Goal: Information Seeking & Learning: Learn about a topic

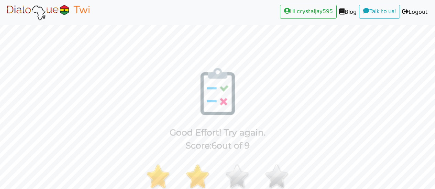
scroll to position [65, 0]
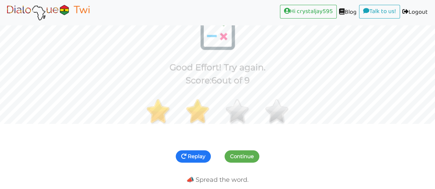
click at [196, 151] on button "Replay" at bounding box center [193, 157] width 35 height 12
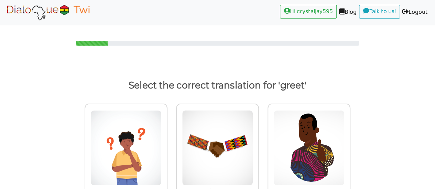
scroll to position [22, 0]
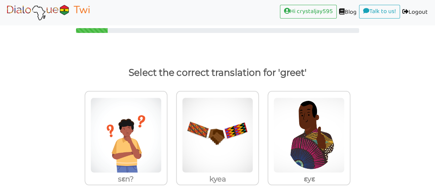
click at [162, 126] on img at bounding box center [125, 136] width 71 height 76
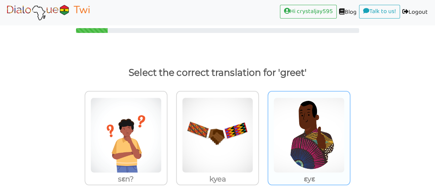
click at [172, 129] on input "ɛyɛ" at bounding box center [169, 131] width 5 height 5
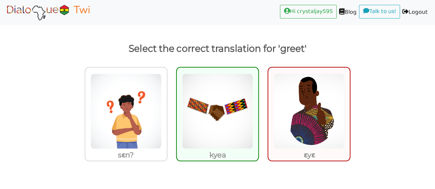
scroll to position [49, 0]
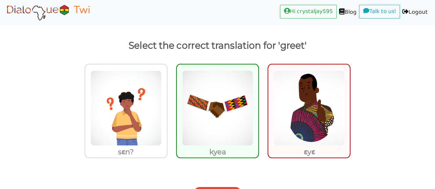
click at [208, 103] on img at bounding box center [217, 108] width 71 height 76
click at [258, 103] on input "kyea" at bounding box center [260, 103] width 5 height 5
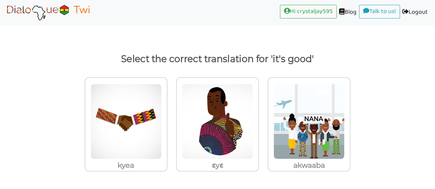
scroll to position [22, 0]
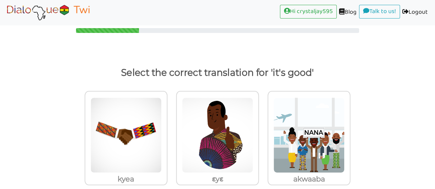
click at [162, 124] on img at bounding box center [125, 136] width 71 height 76
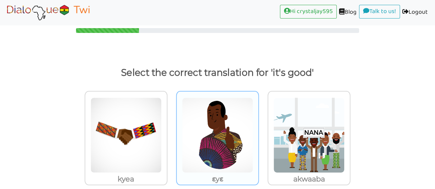
click at [172, 129] on input "ɛyɛ" at bounding box center [169, 131] width 5 height 5
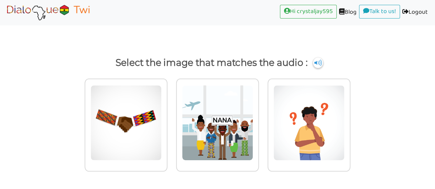
scroll to position [18, 0]
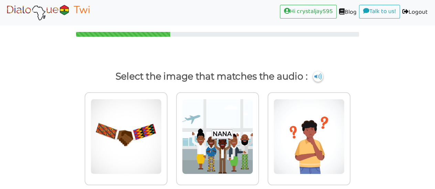
click at [108, 128] on img at bounding box center [125, 137] width 71 height 76
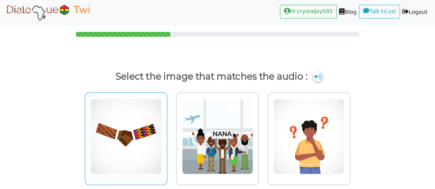
click at [167, 130] on input "radio" at bounding box center [169, 132] width 5 height 5
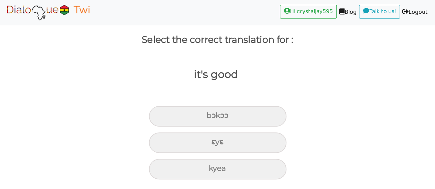
scroll to position [41, 0]
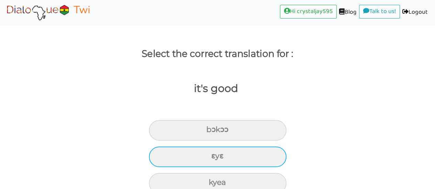
click at [190, 141] on div "ɛyɛ" at bounding box center [217, 130] width 137 height 21
click at [207, 132] on input "ɛyɛ" at bounding box center [209, 130] width 4 height 4
radio input "true"
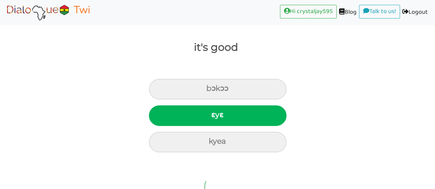
scroll to position [22, 0]
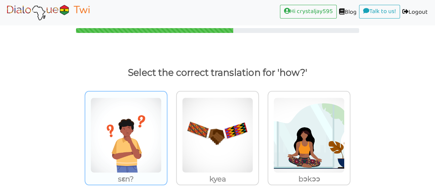
click at [125, 121] on img at bounding box center [125, 136] width 71 height 76
click at [167, 129] on input "sɛn?" at bounding box center [169, 131] width 5 height 5
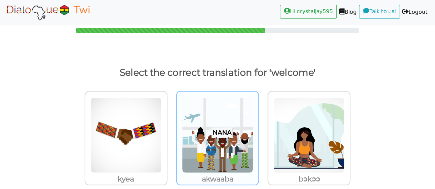
click at [162, 118] on img at bounding box center [125, 136] width 71 height 76
click at [172, 129] on input "akwaaba" at bounding box center [169, 131] width 5 height 5
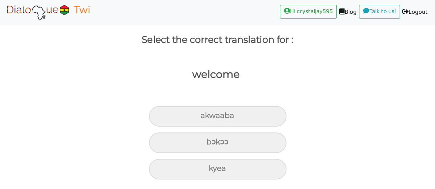
scroll to position [41, 0]
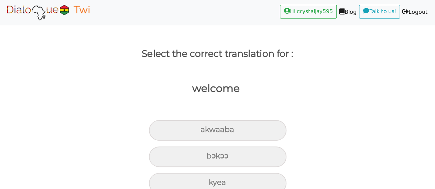
click at [184, 120] on div "akwaaba" at bounding box center [217, 130] width 137 height 21
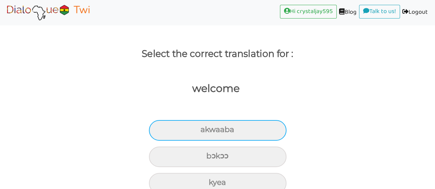
click at [201, 128] on input "akwaaba" at bounding box center [203, 130] width 4 height 4
radio input "true"
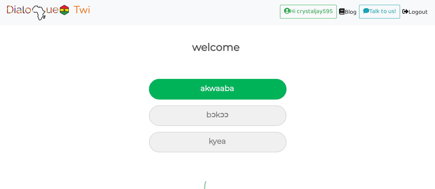
scroll to position [10, 0]
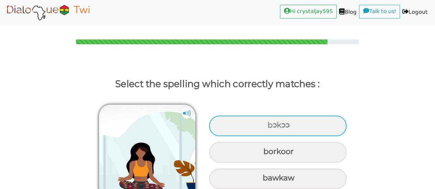
click at [268, 116] on div "bɔkɔɔ" at bounding box center [277, 126] width 137 height 21
click at [268, 123] on input "bɔkɔɔ" at bounding box center [268, 125] width 4 height 4
radio input "true"
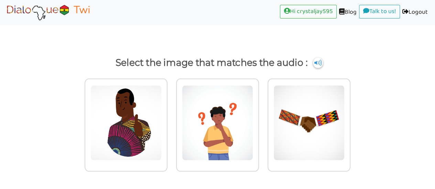
scroll to position [18, 0]
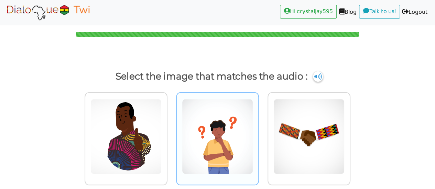
click at [162, 124] on img at bounding box center [125, 137] width 71 height 76
click at [172, 130] on input "radio" at bounding box center [169, 132] width 5 height 5
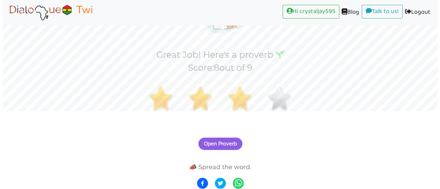
scroll to position [65, 0]
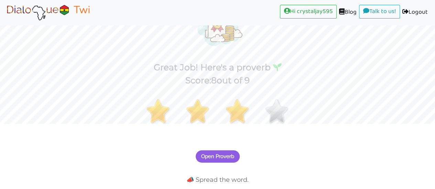
click at [213, 154] on span "Open Proverb" at bounding box center [217, 157] width 33 height 6
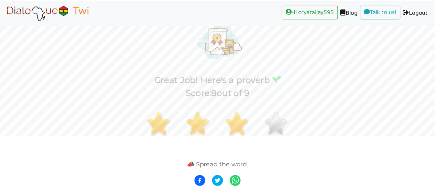
scroll to position [38, 0]
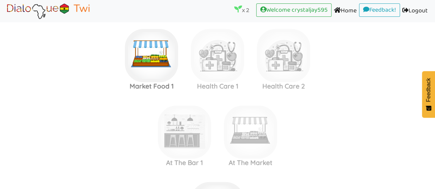
scroll to position [712, 0]
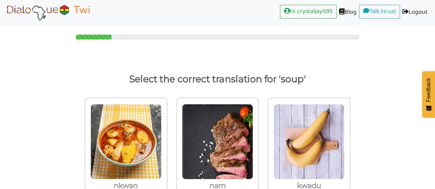
scroll to position [22, 0]
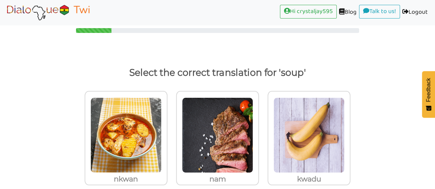
click at [127, 126] on img at bounding box center [125, 136] width 71 height 76
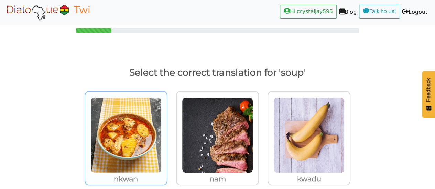
click at [167, 129] on input "nkwan" at bounding box center [169, 131] width 5 height 5
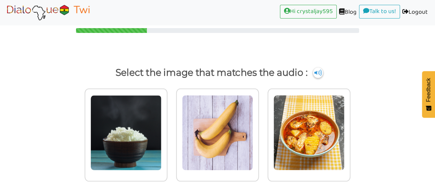
scroll to position [18, 0]
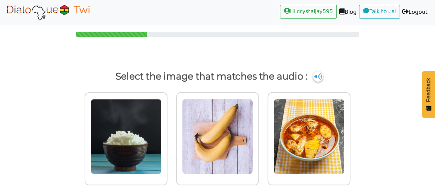
click at [162, 126] on img at bounding box center [125, 137] width 71 height 76
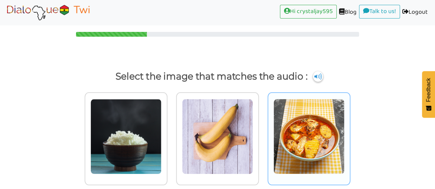
click at [172, 130] on input "radio" at bounding box center [169, 132] width 5 height 5
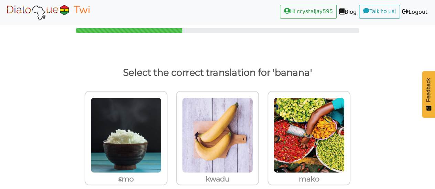
click at [162, 119] on img at bounding box center [125, 136] width 71 height 76
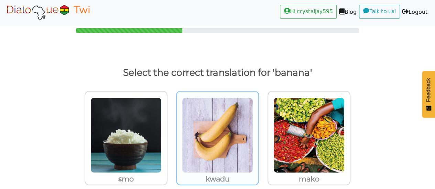
click at [172, 129] on input "kwadu" at bounding box center [169, 131] width 5 height 5
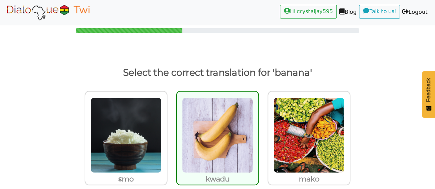
scroll to position [10, 0]
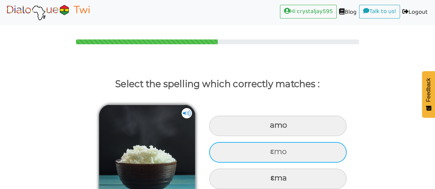
click at [237, 136] on div "ɛmo" at bounding box center [277, 126] width 137 height 21
click at [268, 128] on input "ɛmo" at bounding box center [270, 125] width 4 height 4
radio input "true"
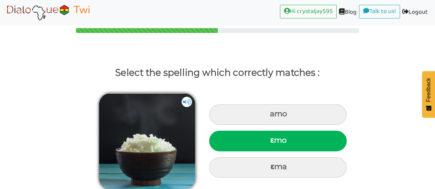
scroll to position [18, 0]
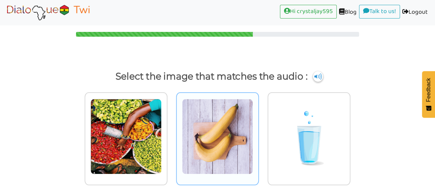
click at [162, 117] on img at bounding box center [125, 137] width 71 height 76
click at [172, 130] on input "radio" at bounding box center [169, 132] width 5 height 5
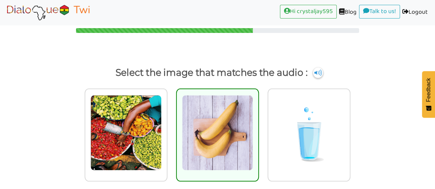
scroll to position [10, 0]
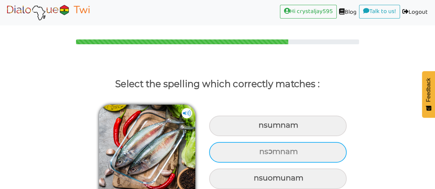
click at [239, 136] on div "nsɔmnam" at bounding box center [277, 126] width 137 height 21
click at [257, 128] on input "nsɔmnam" at bounding box center [259, 125] width 4 height 4
radio input "true"
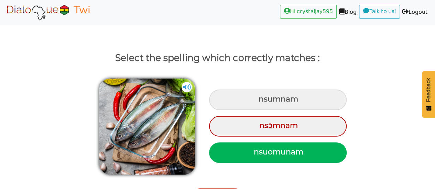
scroll to position [37, 0]
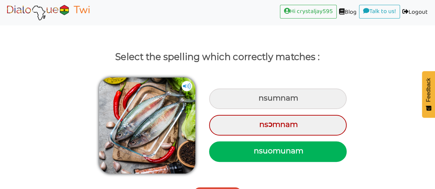
click at [228, 142] on div "nsuomunam" at bounding box center [277, 152] width 137 height 21
click at [252, 149] on input "nsuomunam" at bounding box center [254, 151] width 4 height 4
radio input "true"
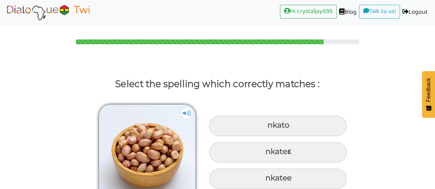
click at [332, 136] on div "nkateɛ" at bounding box center [277, 126] width 137 height 21
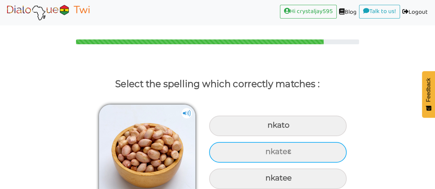
click at [271, 128] on input "nkateɛ" at bounding box center [268, 125] width 4 height 4
radio input "true"
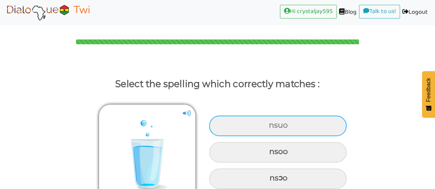
click at [321, 116] on div "nsuo" at bounding box center [277, 126] width 137 height 21
click at [272, 123] on input "nsuo" at bounding box center [269, 125] width 4 height 4
radio input "true"
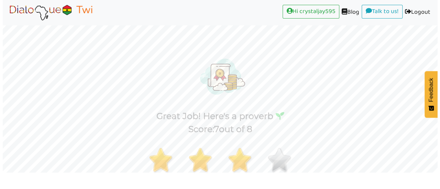
scroll to position [65, 0]
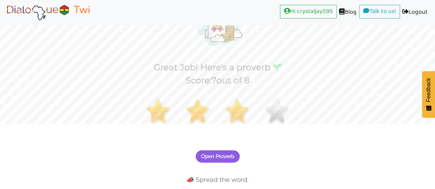
click at [211, 154] on span "Open Proverb" at bounding box center [217, 157] width 33 height 6
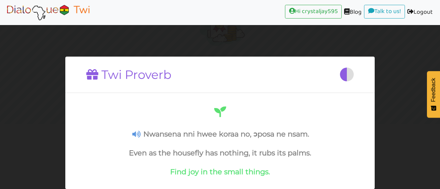
click at [137, 135] on icon at bounding box center [136, 134] width 8 height 7
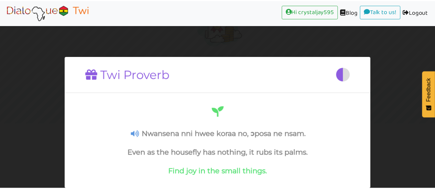
scroll to position [38, 0]
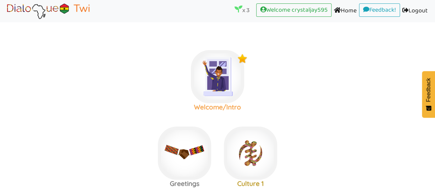
click at [214, 69] on img at bounding box center [217, 76] width 53 height 53
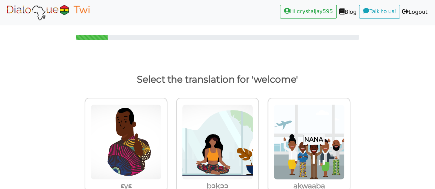
scroll to position [22, 0]
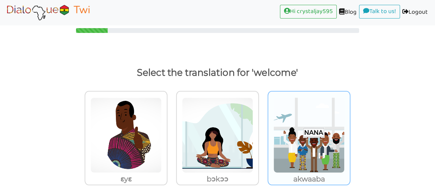
click at [162, 114] on img at bounding box center [125, 136] width 71 height 76
click at [172, 129] on input "akwaaba" at bounding box center [169, 131] width 5 height 5
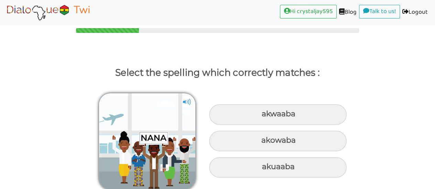
scroll to position [10, 0]
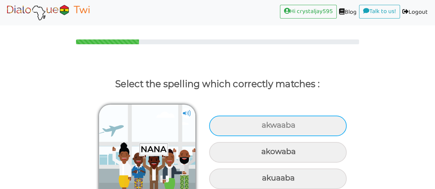
click at [244, 116] on div "akwaaba" at bounding box center [277, 126] width 137 height 21
click at [260, 123] on input "akwaaba" at bounding box center [262, 125] width 4 height 4
radio input "true"
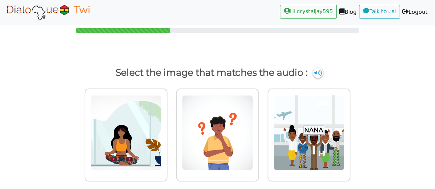
scroll to position [18, 0]
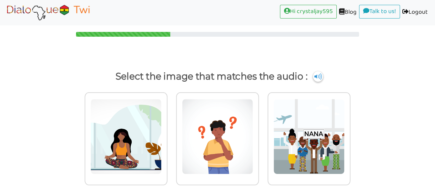
click at [162, 113] on img at bounding box center [125, 137] width 71 height 76
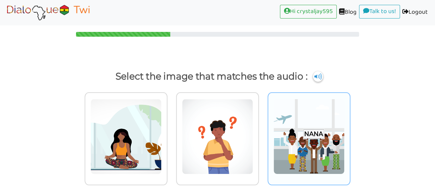
click at [172, 130] on input "radio" at bounding box center [169, 132] width 5 height 5
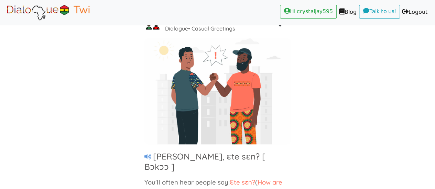
scroll to position [78, 0]
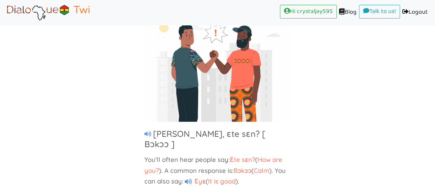
click at [148, 131] on h5 at bounding box center [148, 135] width 9 height 8
click at [189, 179] on icon at bounding box center [188, 182] width 7 height 7
click at [195, 177] on span "Ɛyɛ" at bounding box center [198, 181] width 13 height 8
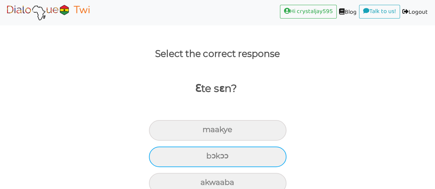
click at [209, 141] on div "bɔkɔɔ" at bounding box center [217, 130] width 137 height 21
click at [208, 132] on input "bɔkɔɔ" at bounding box center [205, 130] width 4 height 4
radio input "true"
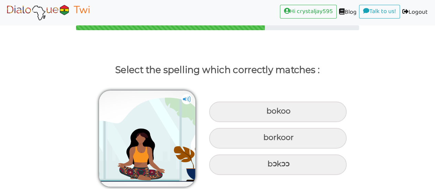
scroll to position [10, 0]
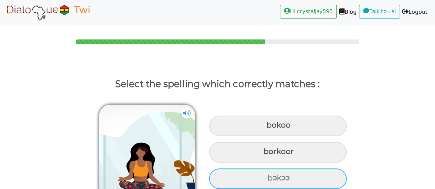
click at [240, 136] on div "bɔkɔɔ" at bounding box center [277, 126] width 137 height 21
click at [265, 128] on input "bɔkɔɔ" at bounding box center [267, 125] width 4 height 4
radio input "true"
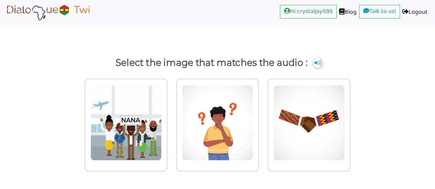
scroll to position [18, 0]
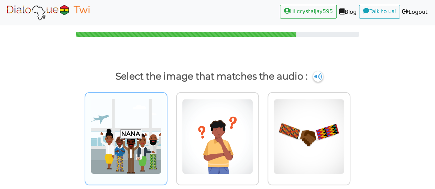
click at [127, 113] on img at bounding box center [125, 137] width 71 height 76
click at [167, 130] on input "radio" at bounding box center [169, 132] width 5 height 5
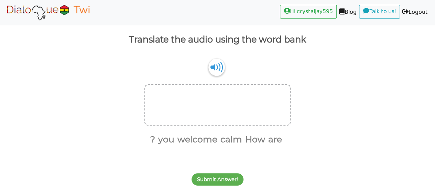
scroll to position [41, 0]
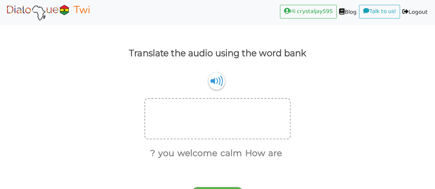
click at [214, 73] on img at bounding box center [216, 81] width 16 height 17
click at [174, 106] on div at bounding box center [217, 118] width 146 height 41
click at [174, 111] on div at bounding box center [217, 118] width 146 height 41
click at [173, 111] on div at bounding box center [217, 118] width 146 height 41
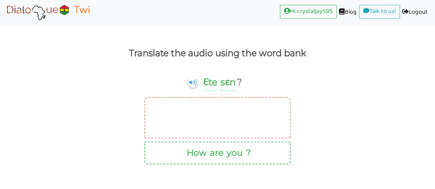
click at [179, 146] on ul "How are you ?" at bounding box center [217, 153] width 134 height 14
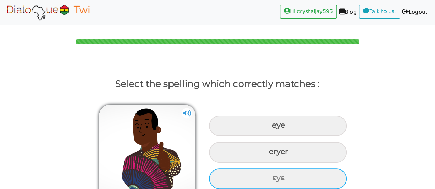
click at [264, 136] on div "ɛyɛ" at bounding box center [277, 126] width 137 height 21
click at [271, 128] on input "ɛyɛ" at bounding box center [273, 125] width 4 height 4
radio input "true"
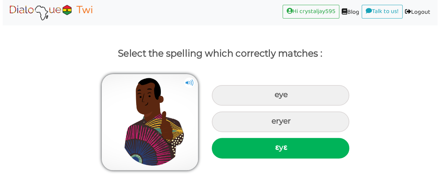
scroll to position [65, 0]
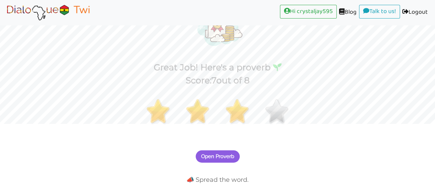
click at [212, 154] on span "Open Proverb" at bounding box center [217, 157] width 33 height 6
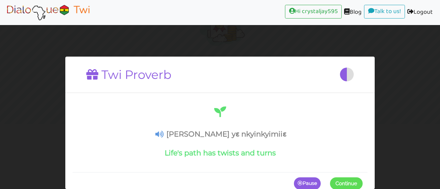
click at [164, 135] on icon at bounding box center [159, 134] width 8 height 7
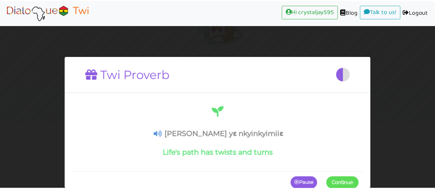
scroll to position [38, 0]
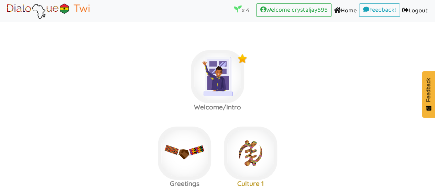
click at [212, 68] on img at bounding box center [217, 76] width 53 height 53
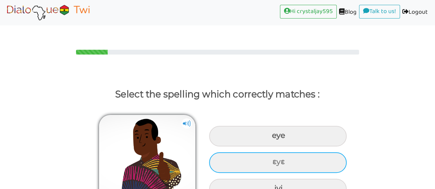
click at [242, 145] on div "ɛyɛ" at bounding box center [277, 136] width 137 height 21
click at [271, 138] on input "ɛyɛ" at bounding box center [273, 136] width 4 height 4
radio input "true"
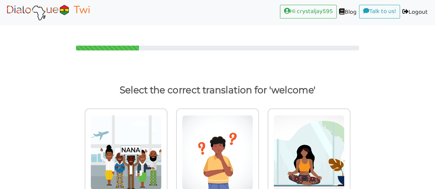
scroll to position [22, 0]
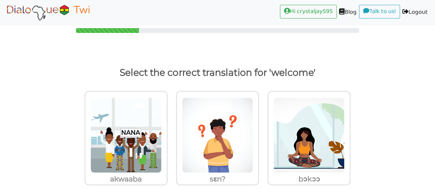
click at [118, 125] on img at bounding box center [125, 136] width 71 height 76
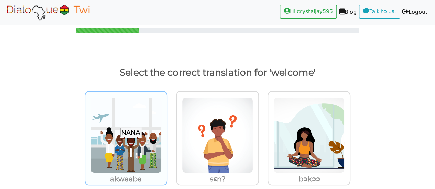
click at [167, 129] on input "akwaaba" at bounding box center [169, 131] width 5 height 5
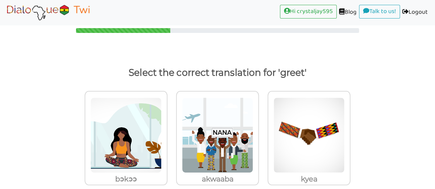
click at [162, 122] on img at bounding box center [125, 136] width 71 height 76
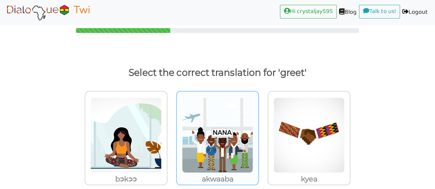
click at [172, 129] on input "akwaaba" at bounding box center [169, 131] width 5 height 5
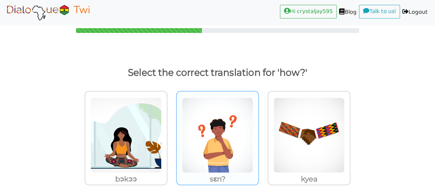
click at [162, 114] on img at bounding box center [125, 136] width 71 height 76
click at [172, 129] on input "sɛn?" at bounding box center [169, 131] width 5 height 5
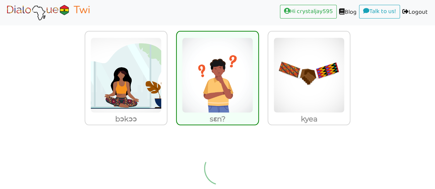
scroll to position [18, 0]
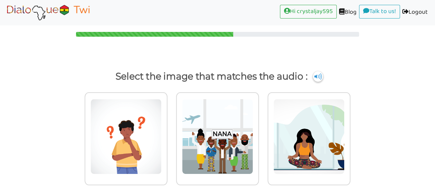
click at [162, 105] on img at bounding box center [125, 137] width 71 height 76
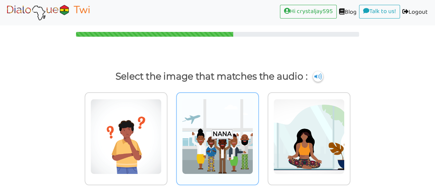
click at [172, 130] on input "radio" at bounding box center [169, 132] width 5 height 5
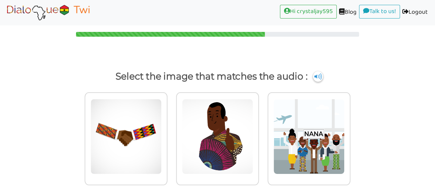
click at [125, 113] on img at bounding box center [125, 137] width 71 height 76
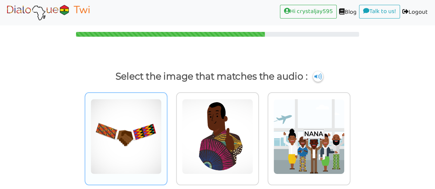
click at [167, 130] on input "radio" at bounding box center [169, 132] width 5 height 5
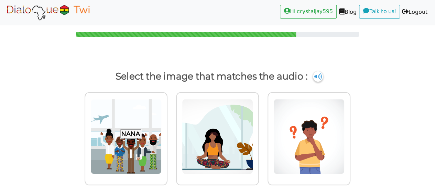
click at [162, 116] on img at bounding box center [125, 137] width 71 height 76
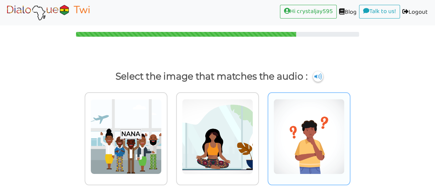
click at [172, 130] on input "radio" at bounding box center [169, 132] width 5 height 5
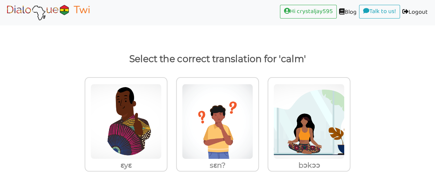
scroll to position [22, 0]
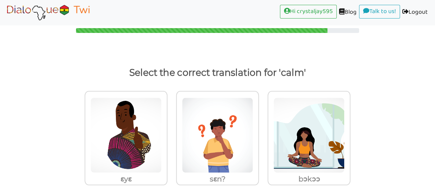
click at [162, 120] on img at bounding box center [125, 136] width 71 height 76
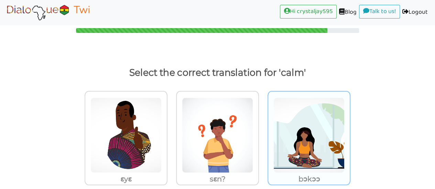
click at [172, 129] on input "bɔkɔɔ" at bounding box center [169, 131] width 5 height 5
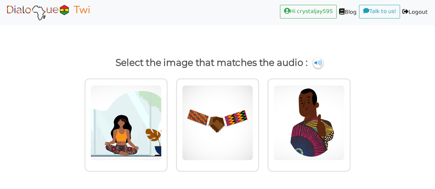
scroll to position [18, 0]
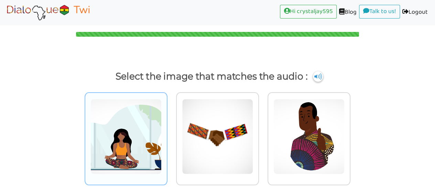
click at [126, 116] on img at bounding box center [125, 137] width 71 height 76
click at [167, 130] on input "radio" at bounding box center [169, 132] width 5 height 5
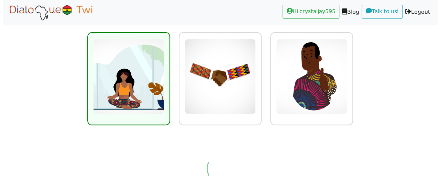
scroll to position [65, 0]
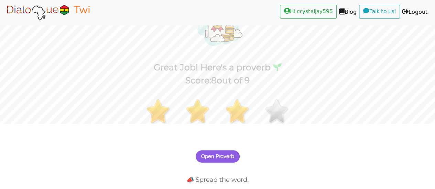
click at [215, 154] on span "Open Proverb" at bounding box center [217, 157] width 33 height 6
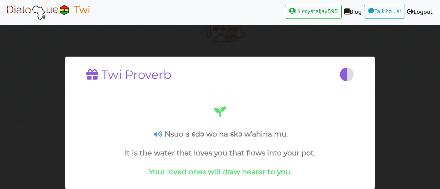
click at [155, 138] on h4 "Nsuo a ɛdɔ wo na ɛkɔ w’ahina mu." at bounding box center [219, 134] width 285 height 9
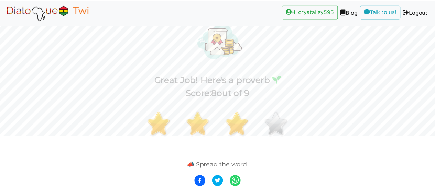
scroll to position [38, 0]
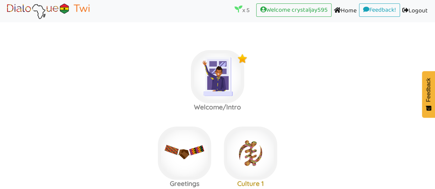
click at [234, 7] on icon at bounding box center [238, 9] width 8 height 8
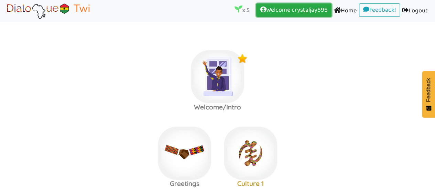
click at [282, 11] on link "Welcome crystaljay595 (current)" at bounding box center [293, 10] width 75 height 14
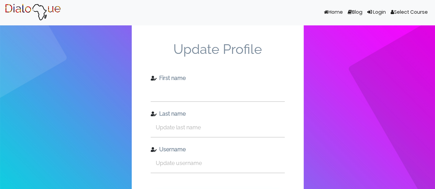
click at [165, 82] on input "text" at bounding box center [218, 91] width 134 height 19
type input "Crystal"
click at [163, 118] on input "text" at bounding box center [218, 127] width 134 height 19
type input "Jordan"
click at [164, 154] on input "text" at bounding box center [218, 163] width 134 height 19
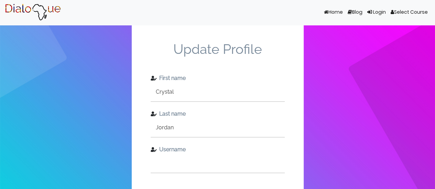
type input "[EMAIL_ADDRESS][DOMAIN_NAME]"
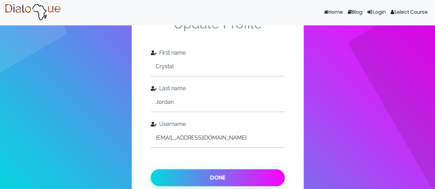
scroll to position [54, 0]
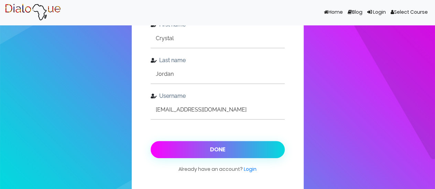
click at [168, 141] on button "Done" at bounding box center [218, 149] width 134 height 17
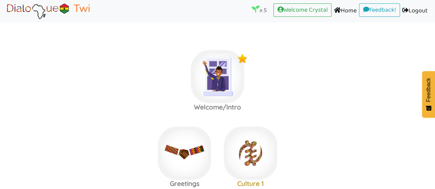
click at [342, 9] on link "Home (current)" at bounding box center [344, 10] width 27 height 15
